Goal: Transaction & Acquisition: Purchase product/service

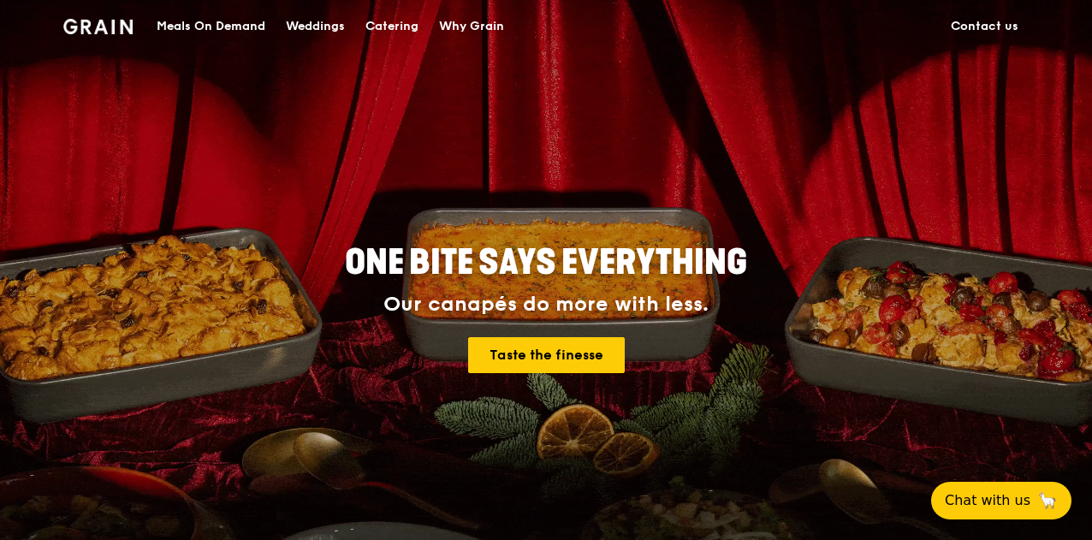
scroll to position [86, 0]
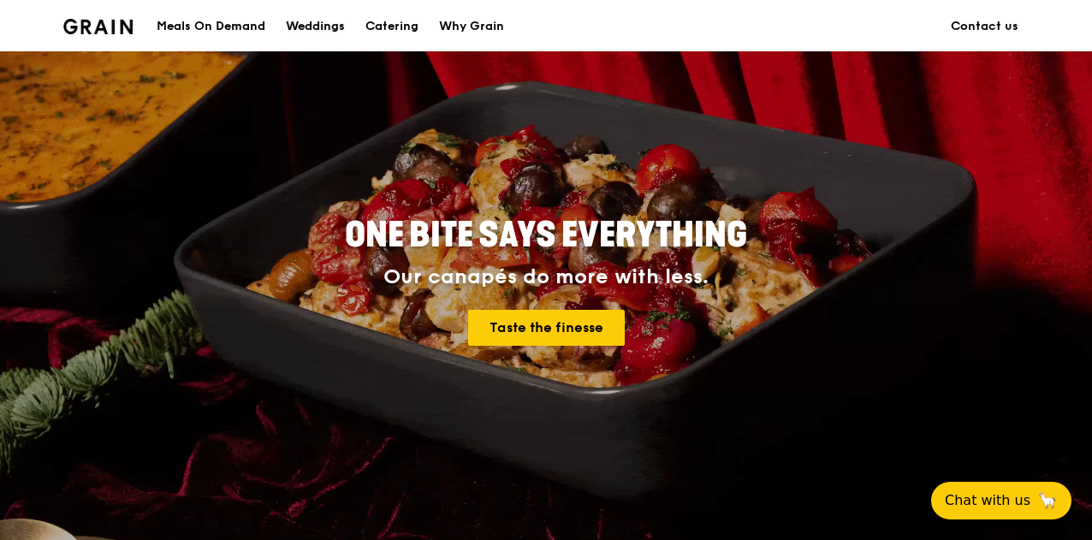
click at [326, 22] on div "Weddings" at bounding box center [315, 26] width 59 height 51
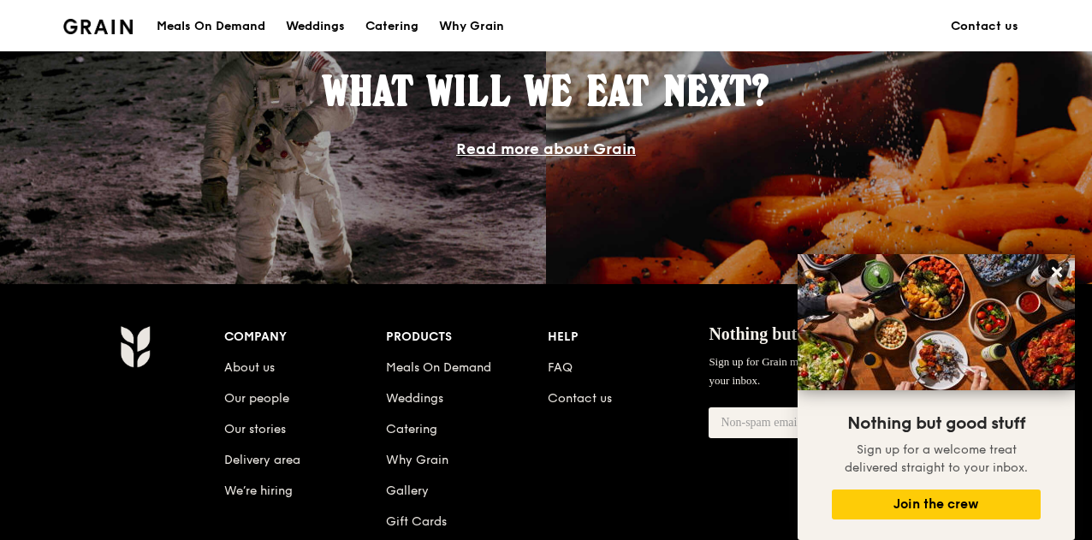
scroll to position [1711, 0]
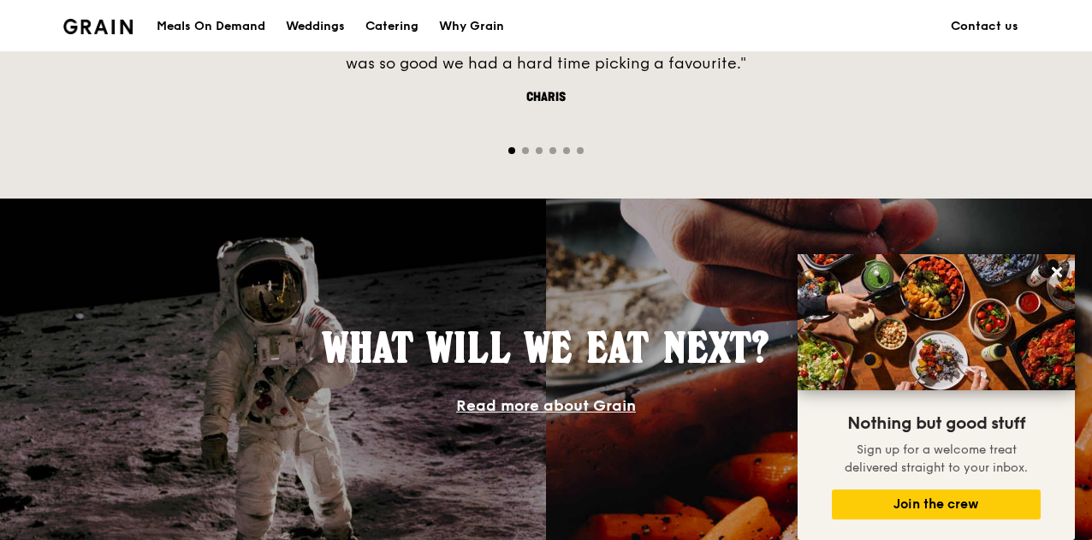
scroll to position [1454, 0]
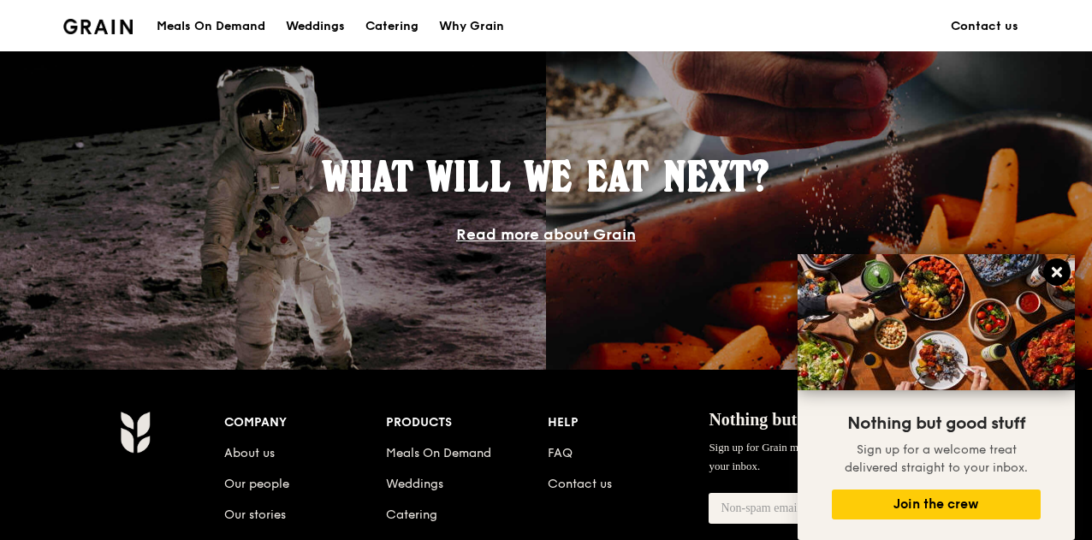
click at [1062, 275] on icon at bounding box center [1056, 271] width 15 height 15
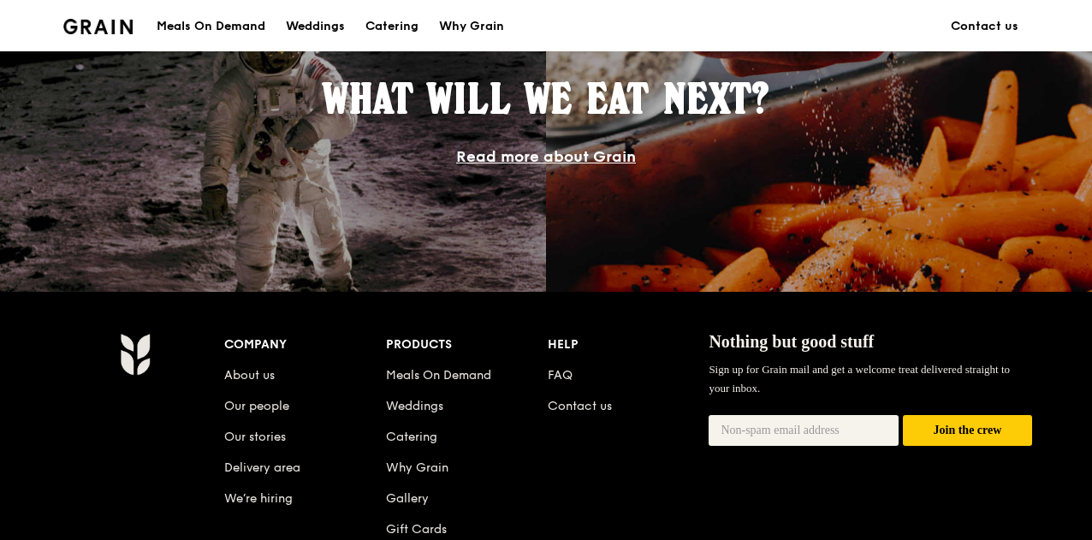
scroll to position [1625, 0]
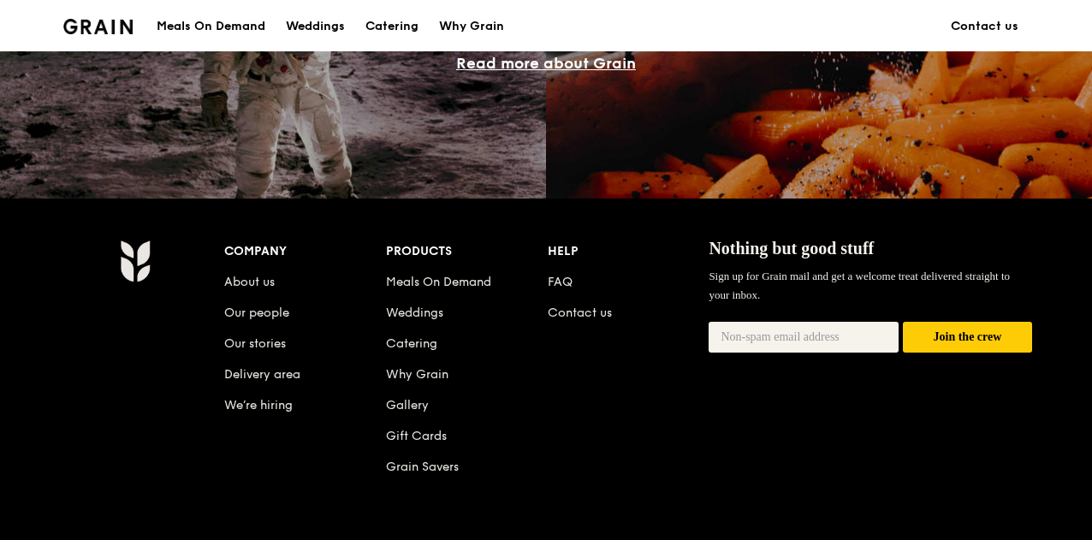
click at [458, 273] on li "Meals On Demand" at bounding box center [467, 278] width 162 height 31
click at [476, 281] on link "Meals On Demand" at bounding box center [438, 282] width 105 height 15
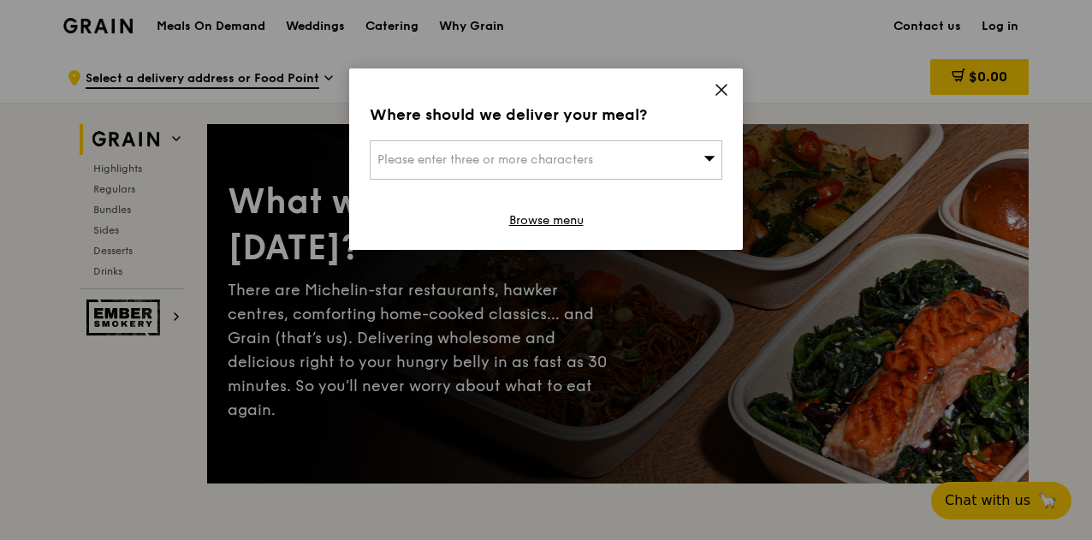
click at [719, 80] on div "Where should we deliver your meal? Please enter three or more characters Browse…" at bounding box center [545, 158] width 393 height 181
click at [725, 88] on icon at bounding box center [720, 89] width 15 height 15
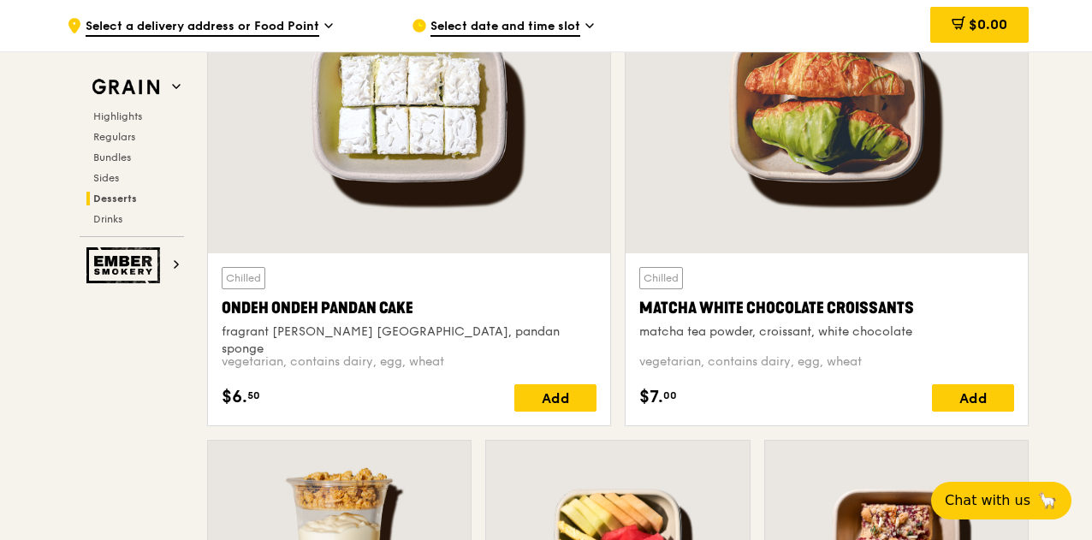
scroll to position [4790, 0]
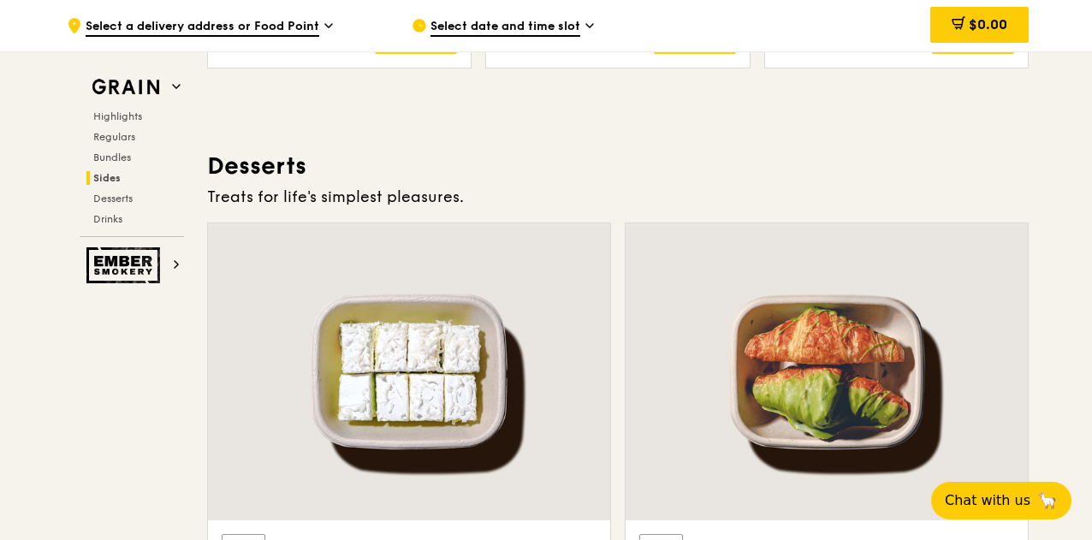
click at [482, 29] on span "Select date and time slot" at bounding box center [505, 27] width 150 height 19
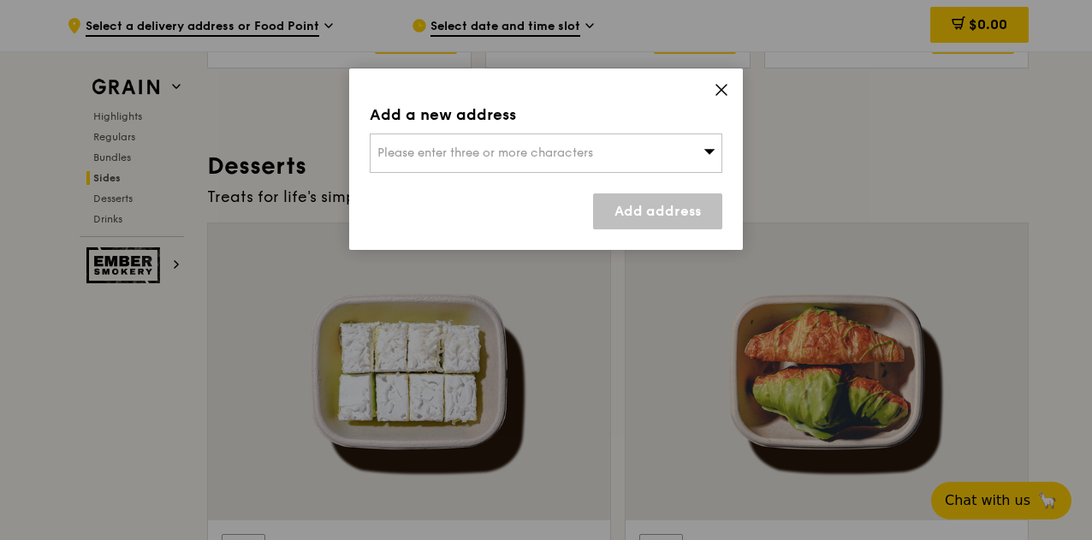
click at [693, 144] on div "Please enter three or more characters" at bounding box center [546, 152] width 352 height 39
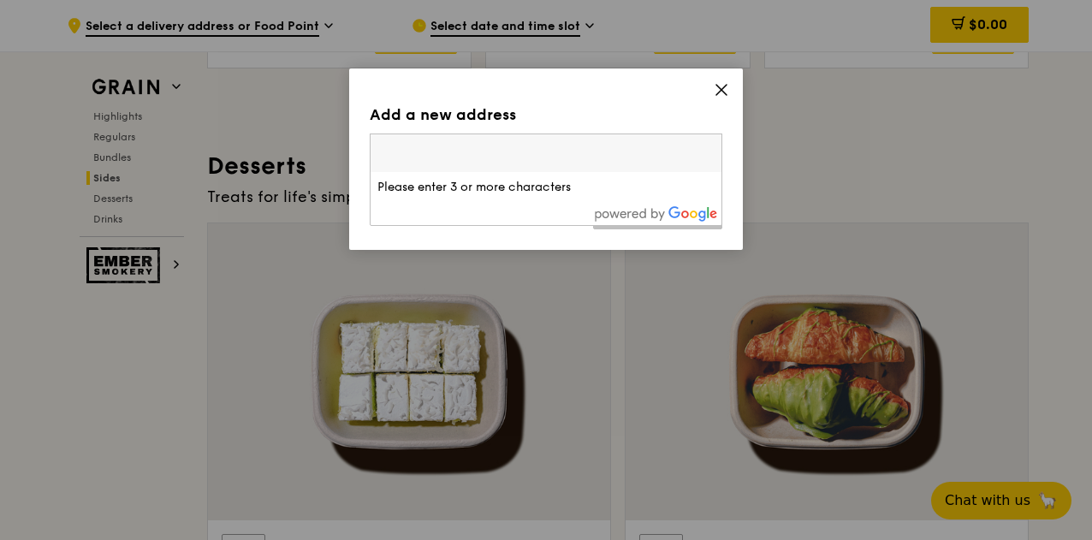
click at [532, 150] on input "search" at bounding box center [545, 153] width 351 height 38
click at [725, 88] on icon at bounding box center [720, 89] width 15 height 15
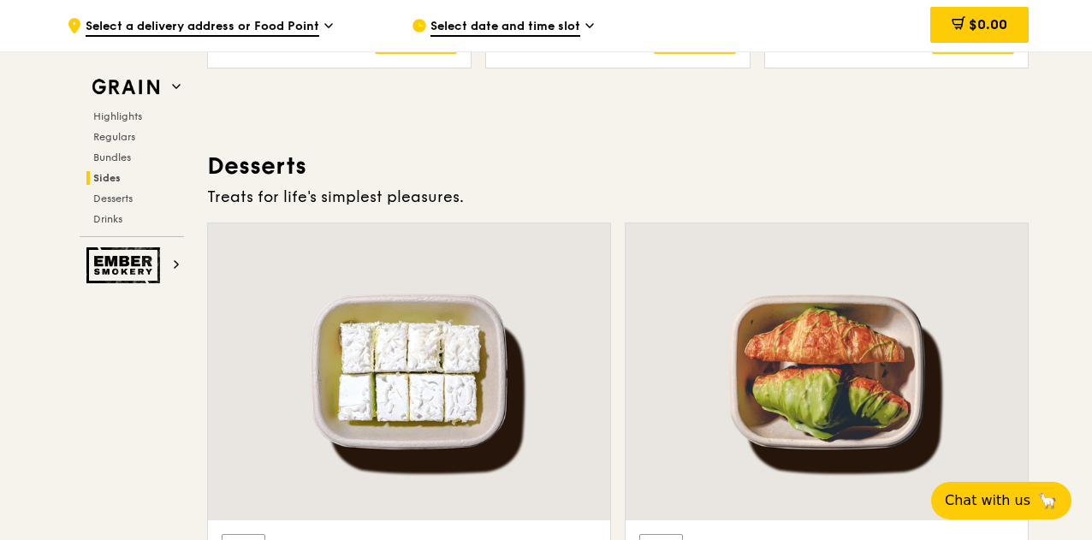
click at [554, 29] on span "Select date and time slot" at bounding box center [505, 27] width 150 height 19
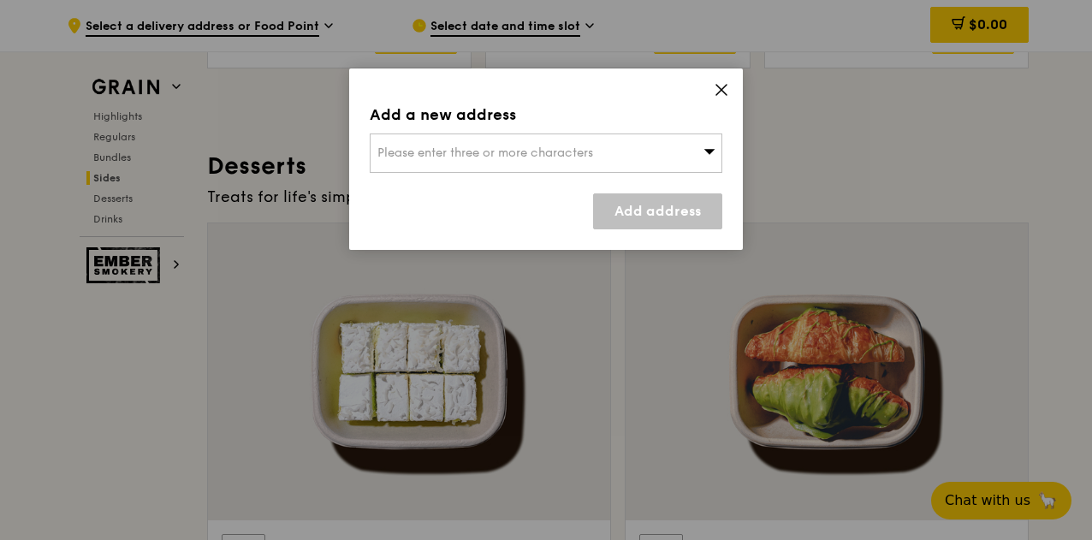
click at [509, 145] on div "Please enter three or more characters" at bounding box center [546, 152] width 352 height 39
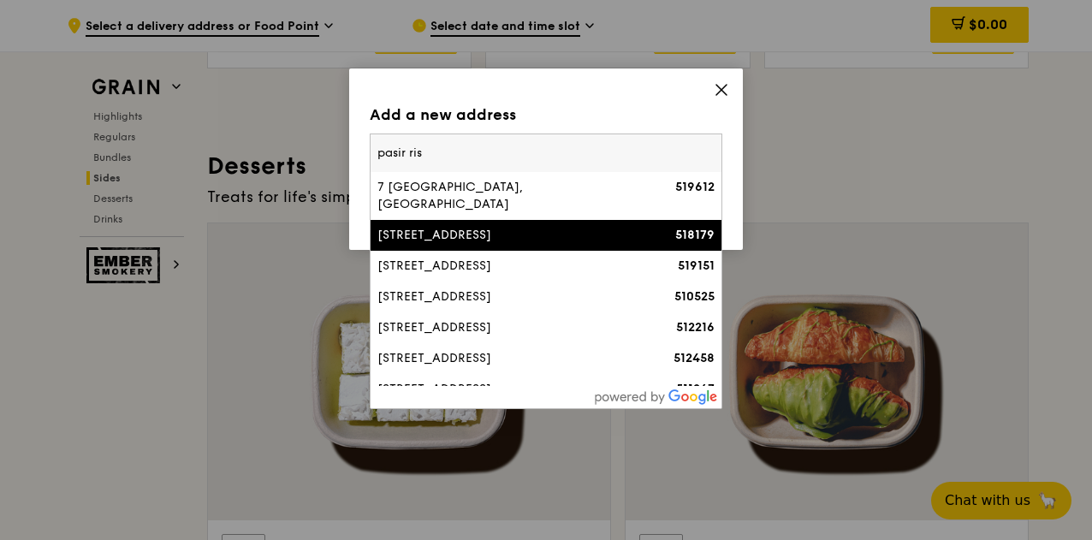
type input "pasir ris"
click at [553, 227] on div "129 Pasir Ris Grove" at bounding box center [503, 235] width 253 height 17
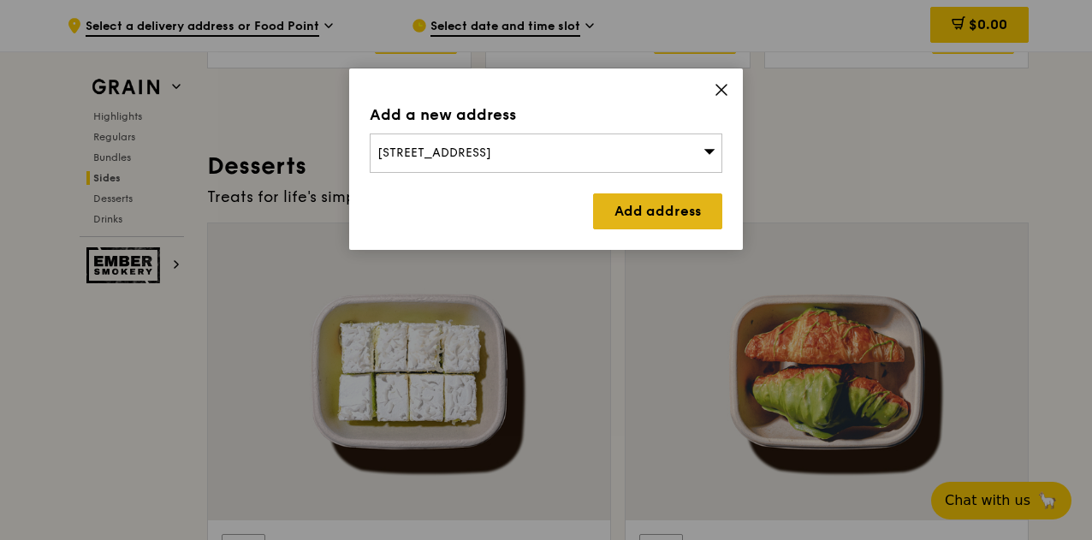
click at [672, 208] on link "Add address" at bounding box center [657, 211] width 129 height 36
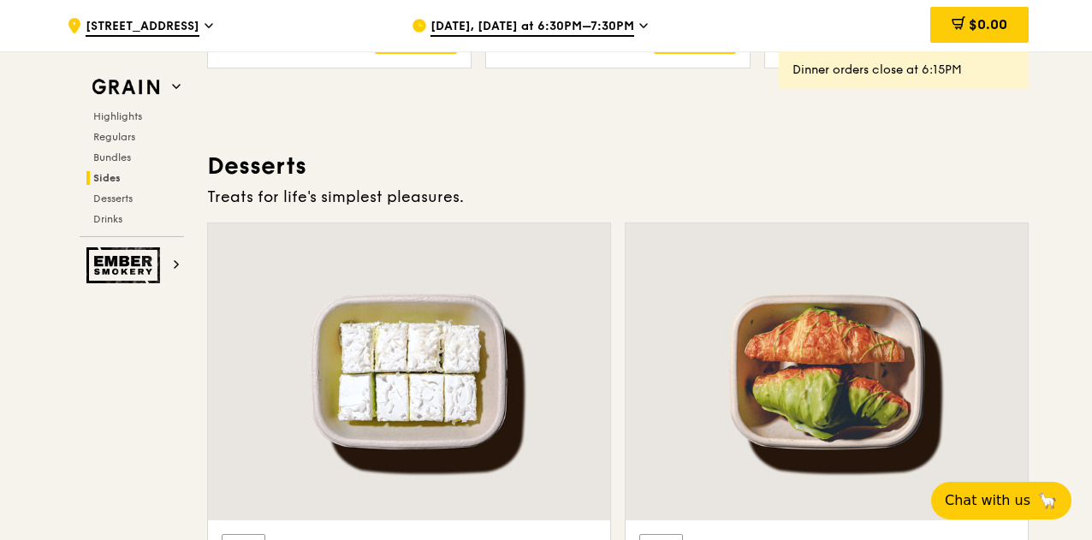
click at [597, 38] on div "Sep 16, Today at 6:30PM–7:30PM" at bounding box center [569, 25] width 317 height 51
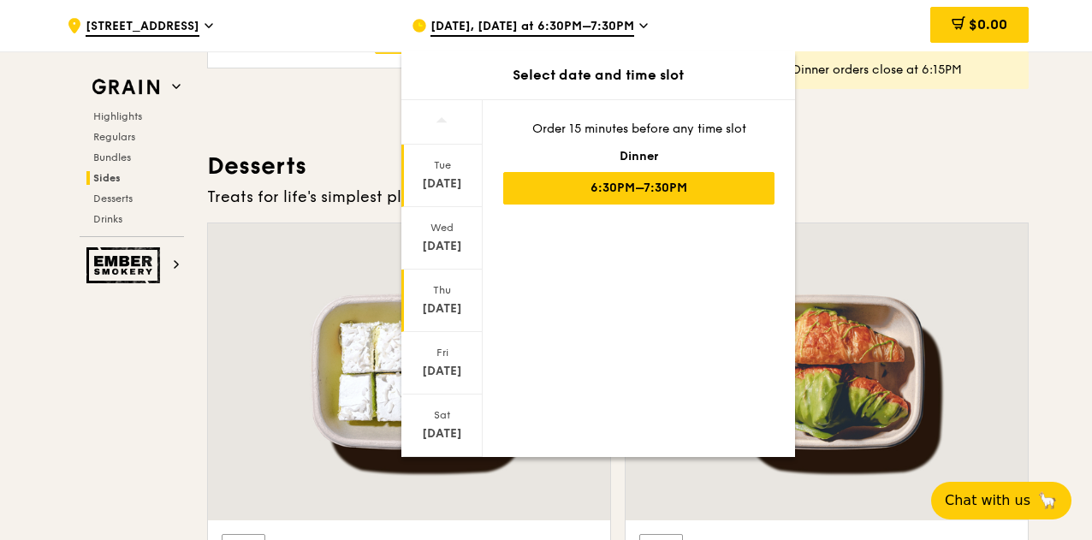
click at [434, 306] on div "Sep 18" at bounding box center [442, 308] width 76 height 17
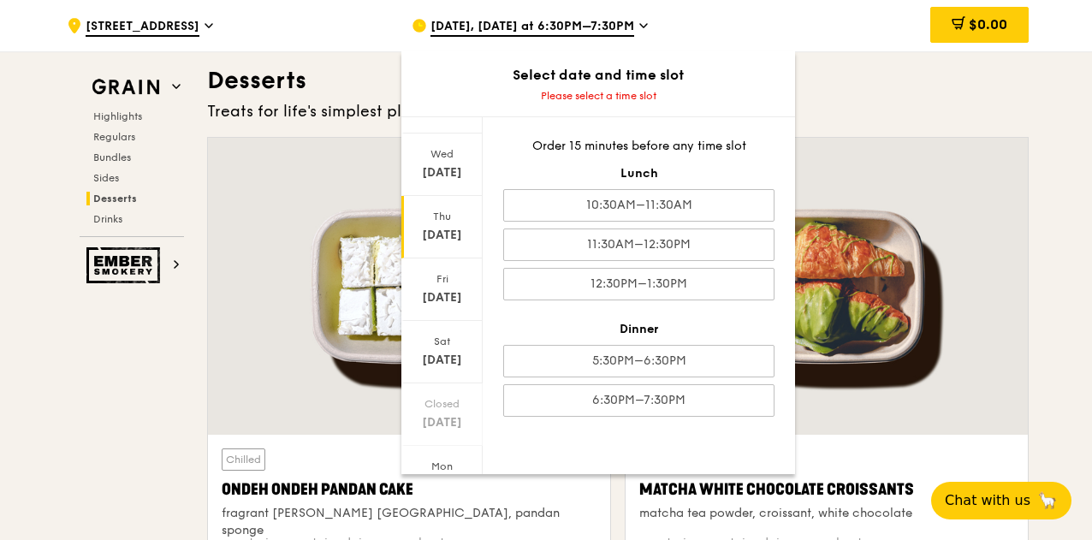
scroll to position [166, 0]
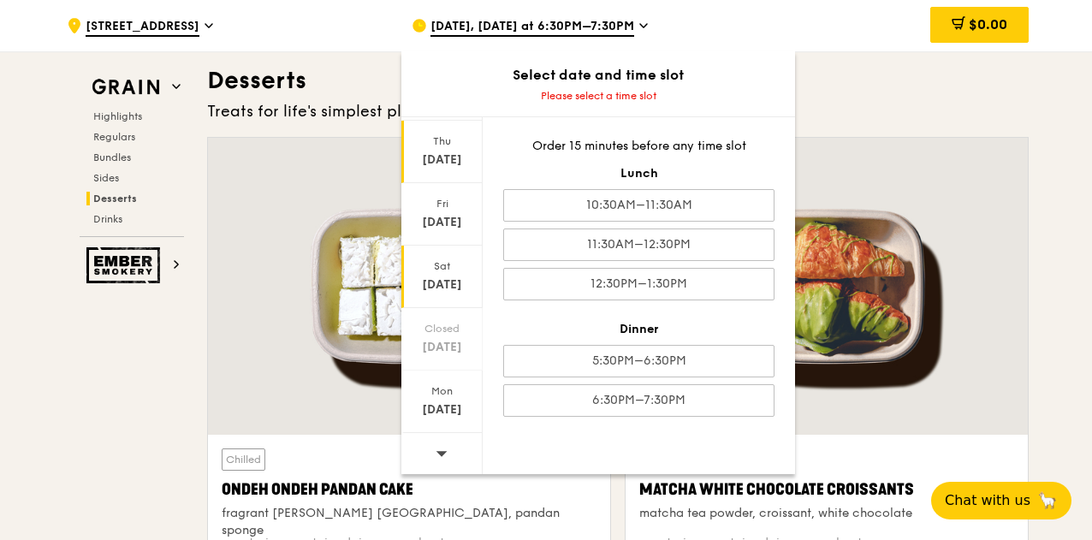
click at [457, 282] on div "Sep 20" at bounding box center [442, 284] width 76 height 17
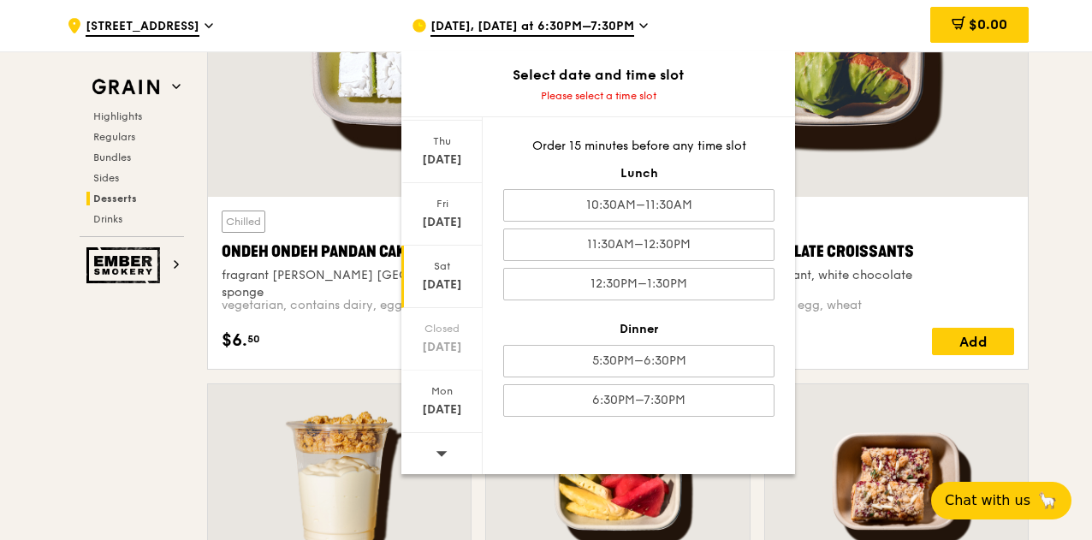
scroll to position [5132, 0]
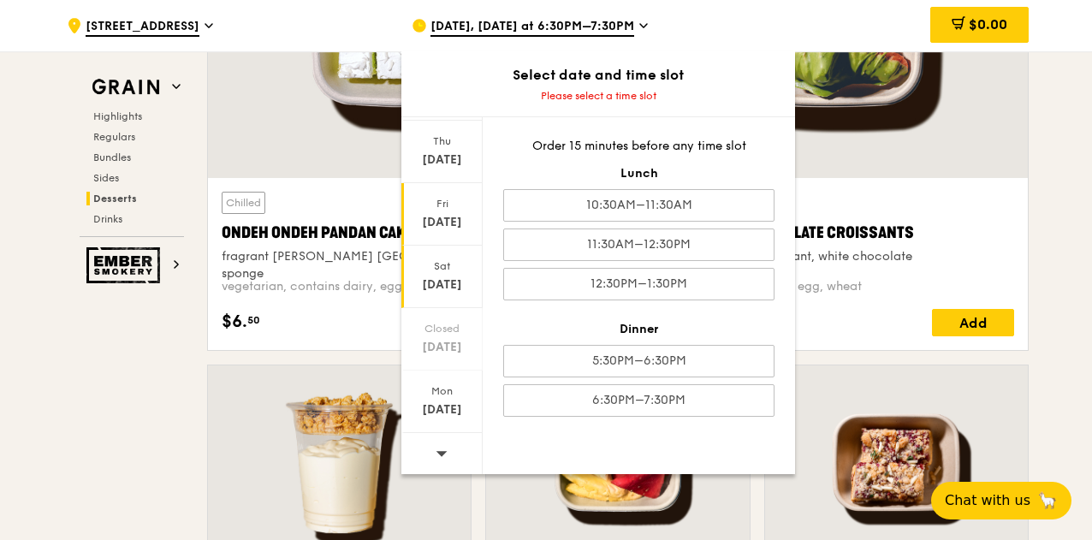
click at [452, 216] on div "Sep 19" at bounding box center [442, 222] width 76 height 17
click at [449, 151] on div "Sep 18" at bounding box center [442, 159] width 76 height 17
click at [443, 394] on div "Mon" at bounding box center [442, 391] width 76 height 14
click at [867, 131] on div at bounding box center [826, 29] width 402 height 297
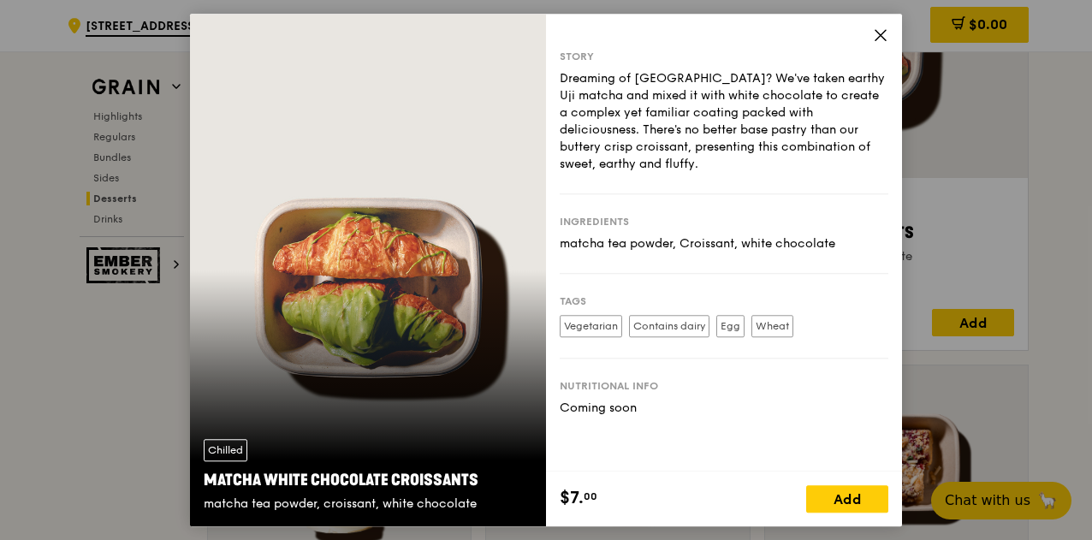
click at [878, 37] on icon at bounding box center [880, 35] width 10 height 10
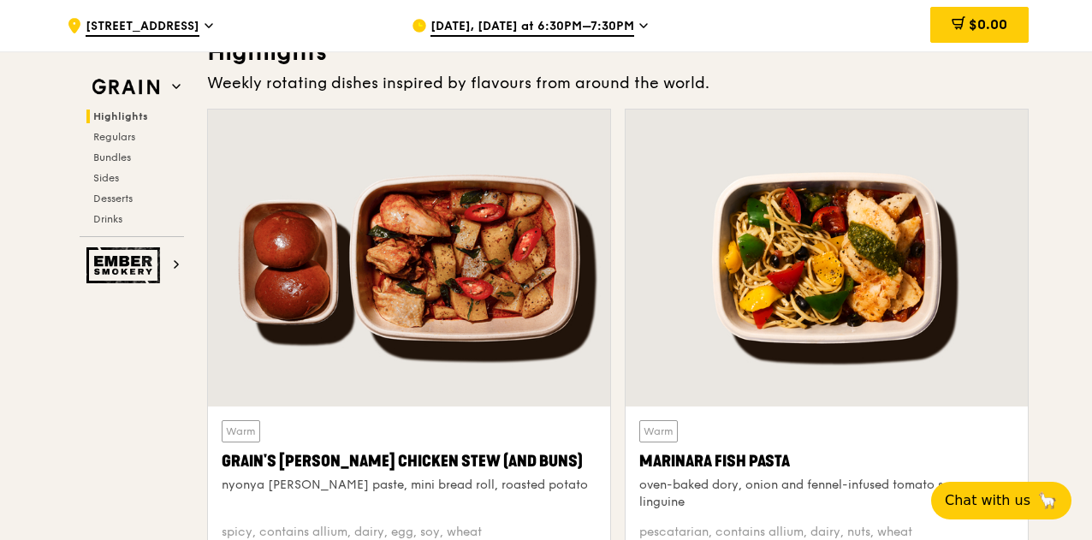
scroll to position [513, 0]
